Goal: Task Accomplishment & Management: Manage account settings

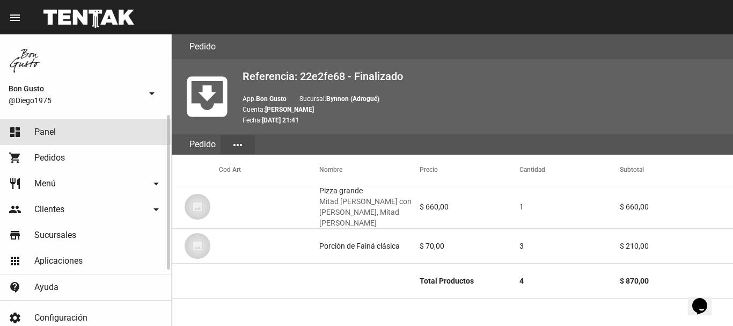
click at [61, 134] on link "dashboard Panel" at bounding box center [85, 132] width 171 height 26
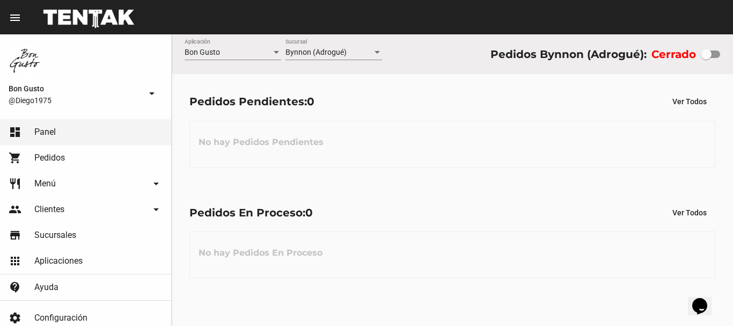
click at [719, 53] on div at bounding box center [710, 54] width 19 height 8
click at [706, 58] on input "checkbox" at bounding box center [706, 58] width 1 height 1
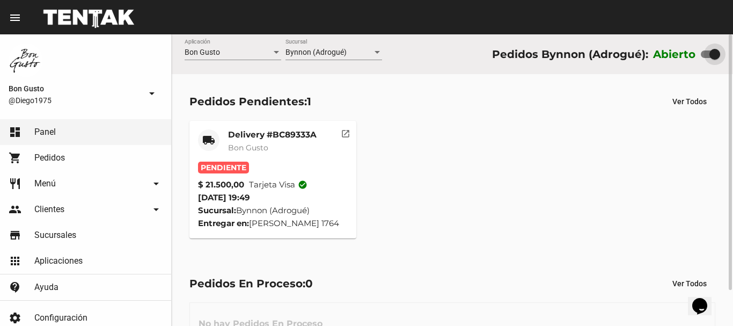
click at [719, 53] on div at bounding box center [714, 54] width 11 height 11
click at [706, 58] on input "checkbox" at bounding box center [706, 58] width 1 height 1
drag, startPoint x: 346, startPoint y: 135, endPoint x: 406, endPoint y: 153, distance: 63.0
click at [406, 153] on div "local_shipping Delivery #BC89333A Bon Gusto Pendiente $ 21.500,00 Tarjeta visa …" at bounding box center [453, 179] width 536 height 127
click at [716, 56] on div at bounding box center [710, 54] width 19 height 8
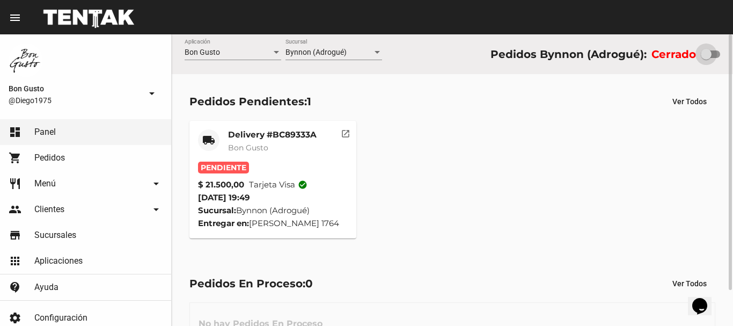
click at [706, 58] on input "checkbox" at bounding box center [706, 58] width 1 height 1
checkbox input "true"
click at [342, 129] on mat-icon "open_in_new" at bounding box center [346, 132] width 10 height 10
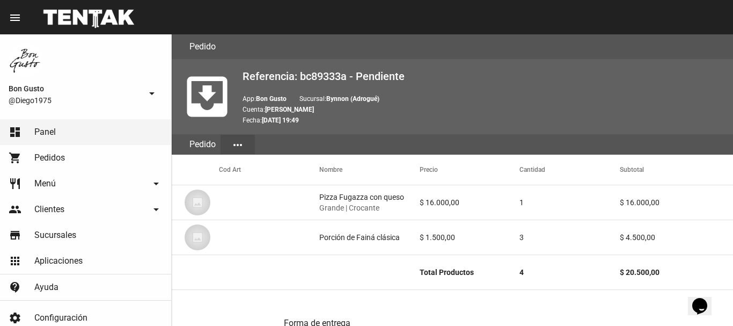
scroll to position [557, 0]
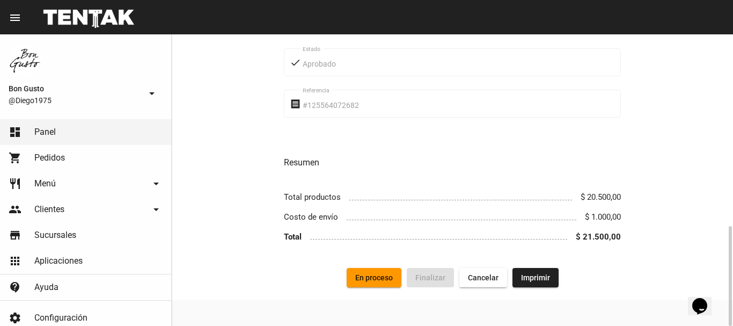
click at [368, 280] on span "En proceso" at bounding box center [374, 277] width 38 height 9
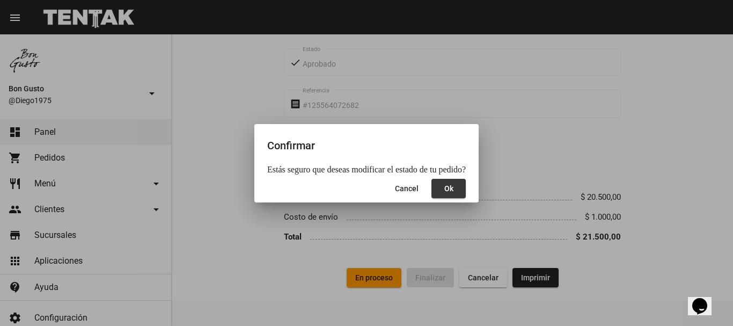
click at [436, 191] on button "Ok" at bounding box center [448, 188] width 34 height 19
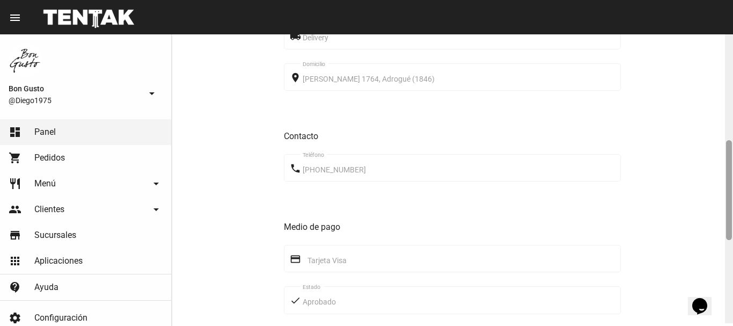
scroll to position [316, 0]
drag, startPoint x: 730, startPoint y: 231, endPoint x: 723, endPoint y: 217, distance: 16.1
click at [723, 217] on div "Pedido move_to_inbox Referencia: bc89333a - En Proceso App: Bon Gusto Sucursal:…" at bounding box center [452, 179] width 561 height 291
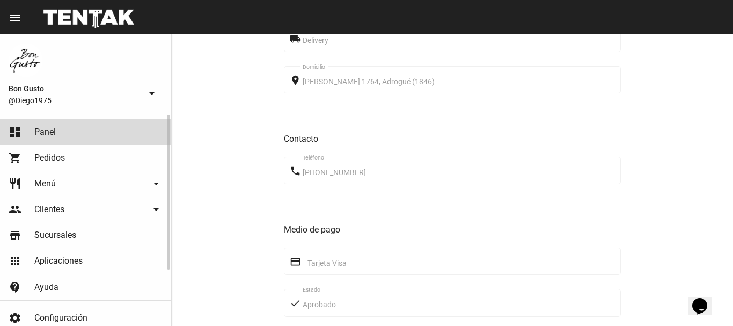
click at [136, 135] on link "dashboard Panel" at bounding box center [85, 132] width 171 height 26
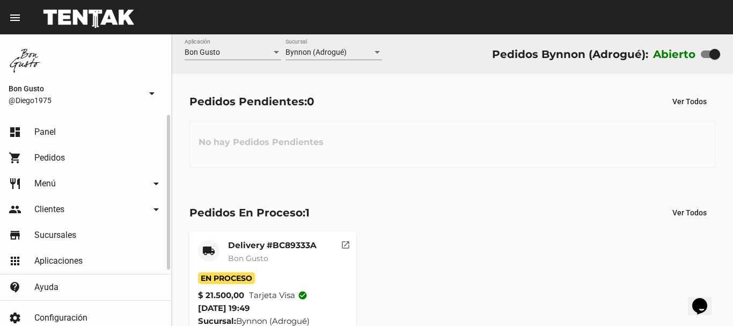
click at [56, 150] on link "shopping_cart Pedidos" at bounding box center [85, 158] width 171 height 26
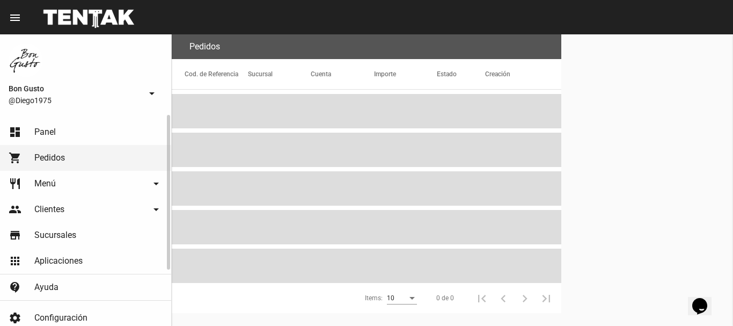
click at [64, 131] on link "dashboard Panel" at bounding box center [85, 132] width 171 height 26
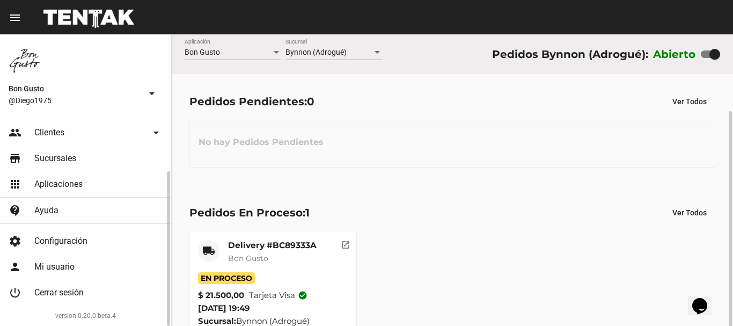
scroll to position [41, 0]
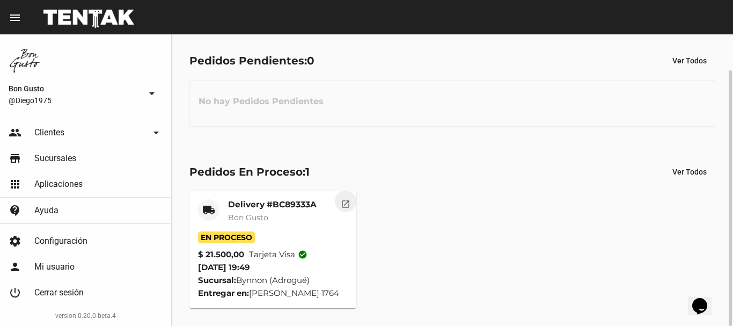
click at [349, 202] on mat-icon "open_in_new" at bounding box center [346, 202] width 10 height 10
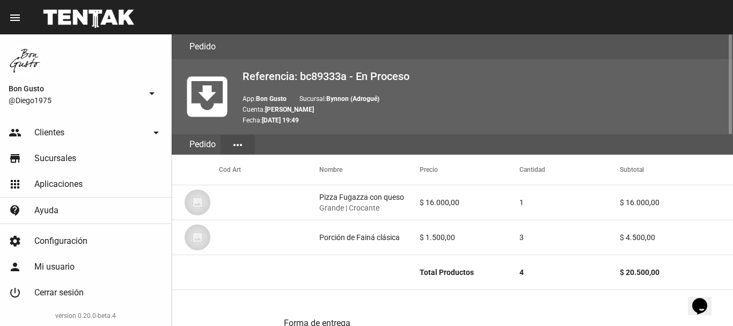
scroll to position [557, 0]
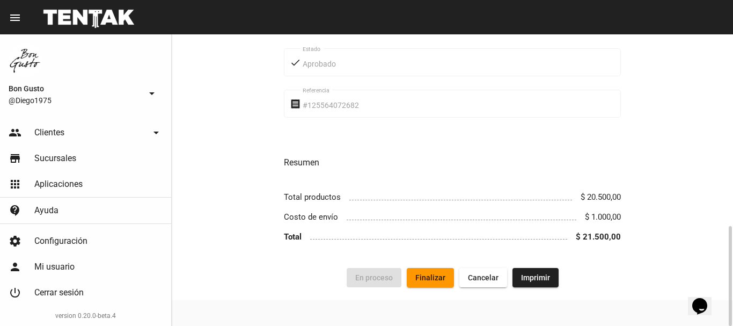
click at [422, 273] on button "Finalizar" at bounding box center [430, 277] width 47 height 19
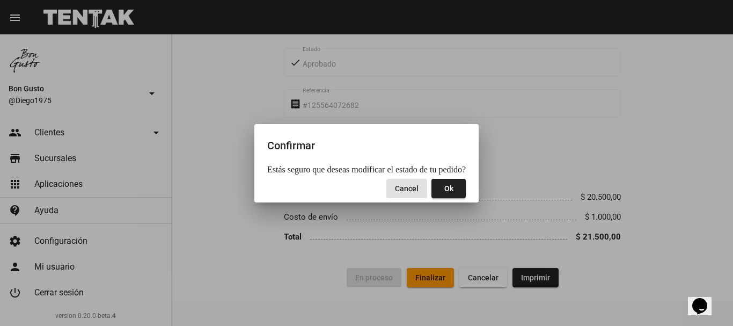
click at [450, 182] on button "Ok" at bounding box center [448, 188] width 34 height 19
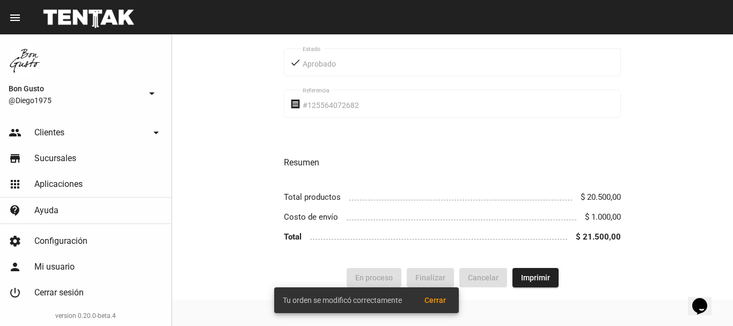
click at [441, 303] on span "Cerrar" at bounding box center [435, 300] width 21 height 9
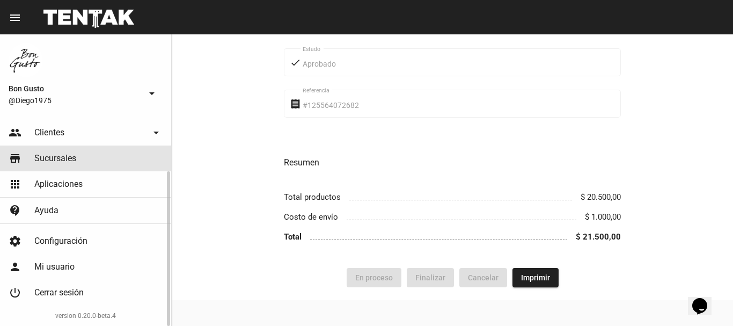
click at [76, 158] on link "store Sucursales" at bounding box center [85, 158] width 171 height 26
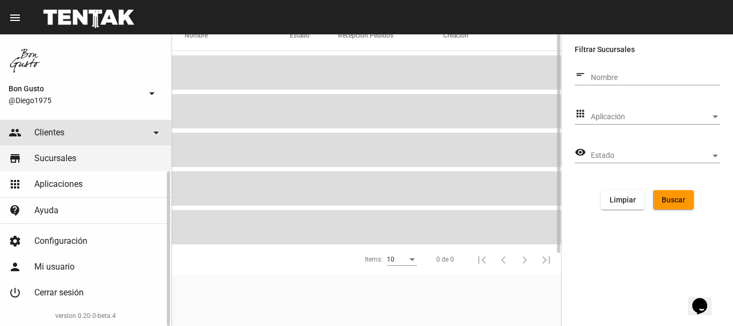
click at [77, 137] on link "people Clientes arrow_drop_down" at bounding box center [85, 133] width 171 height 26
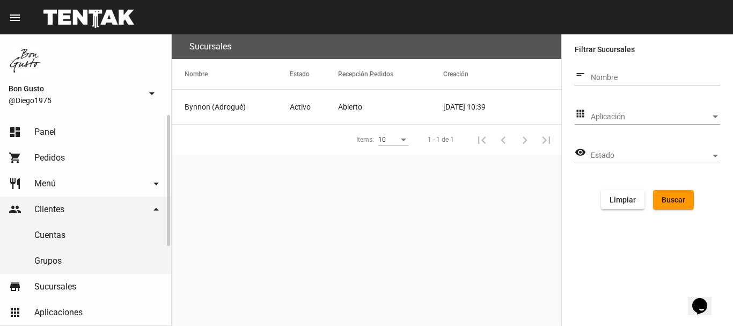
click at [85, 136] on link "dashboard Panel" at bounding box center [85, 132] width 171 height 26
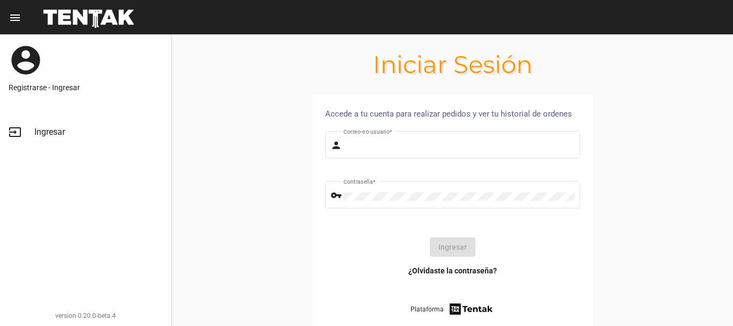
type input "diego1975"
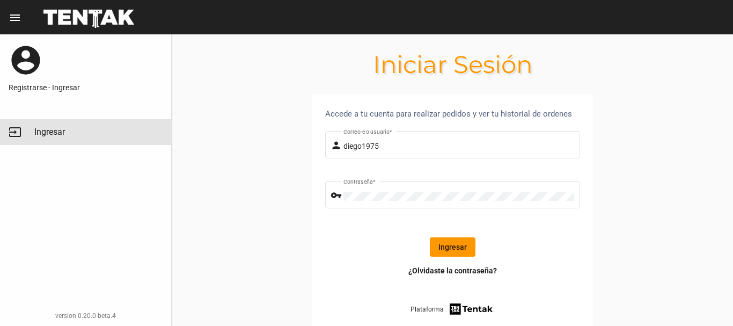
click at [34, 129] on link "input Ingresar" at bounding box center [85, 132] width 171 height 26
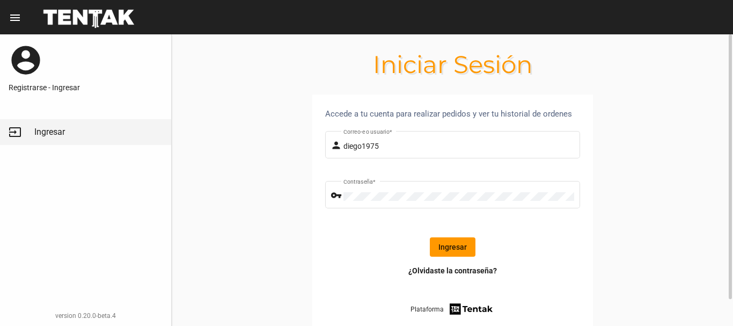
click at [442, 249] on button "Ingresar" at bounding box center [453, 246] width 46 height 19
